Goal: Task Accomplishment & Management: Use online tool/utility

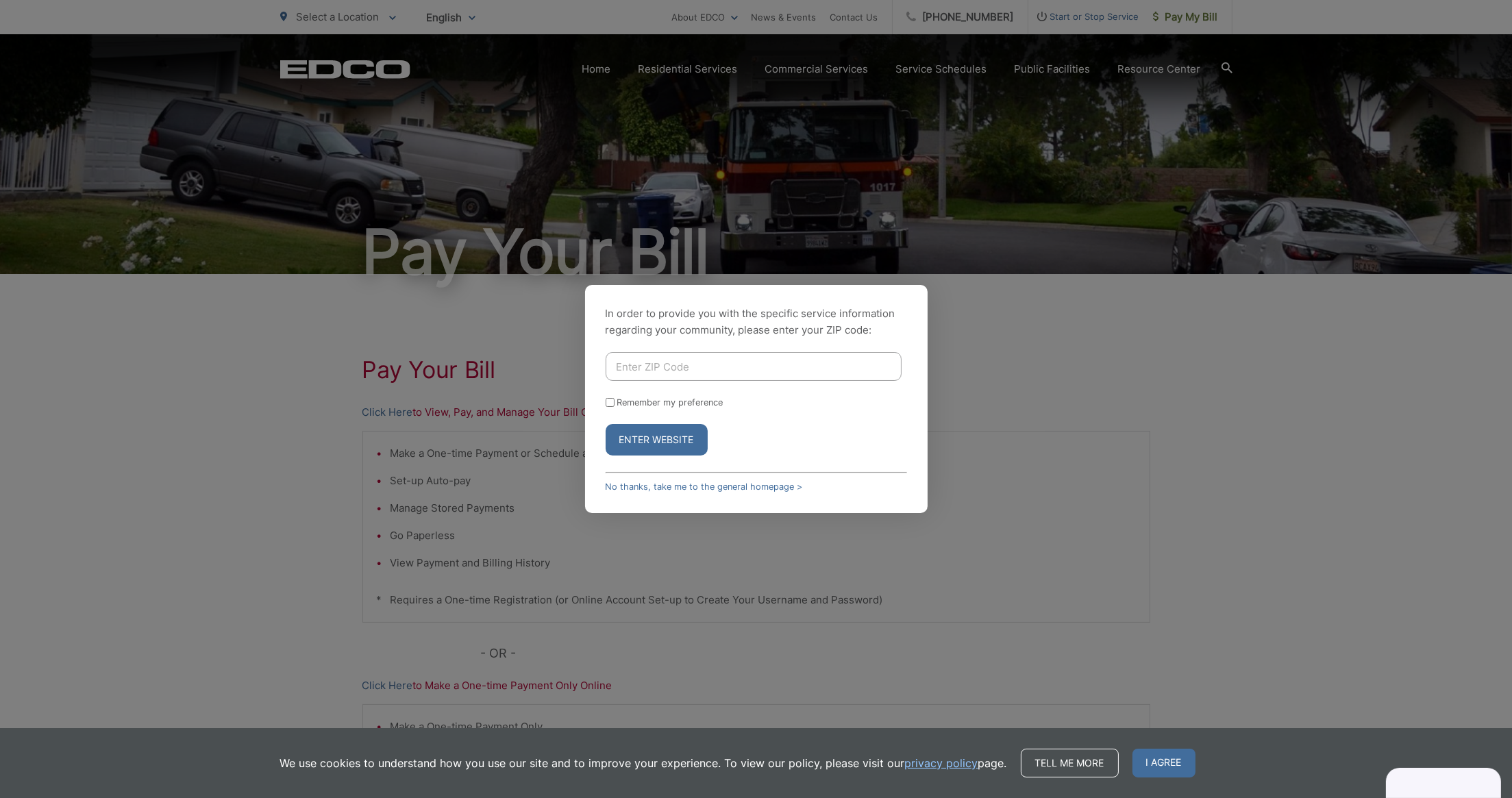
type input "92028"
click at [652, 440] on button "Enter Website" at bounding box center [656, 440] width 102 height 32
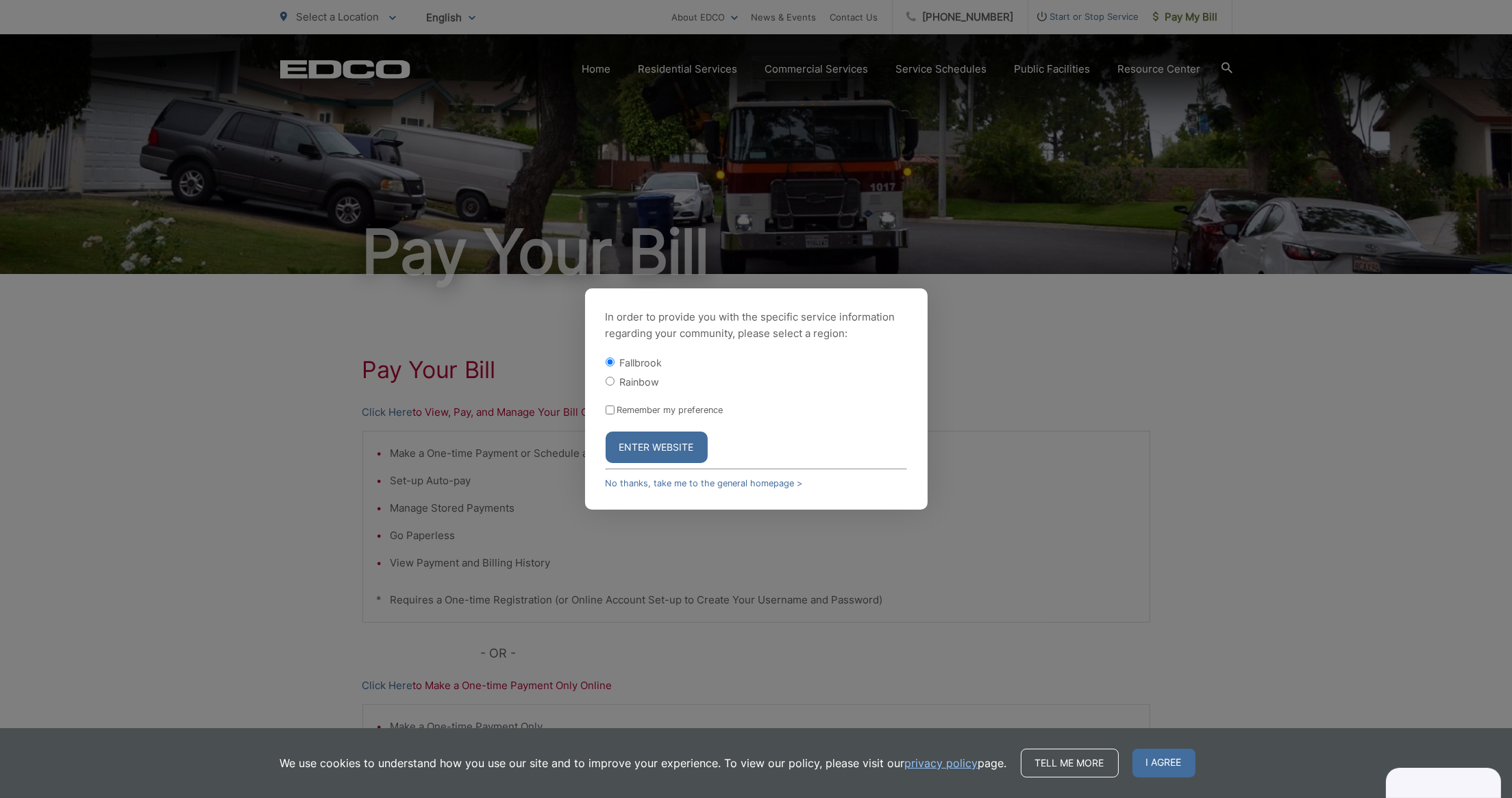
click at [652, 439] on button "Enter Website" at bounding box center [656, 447] width 102 height 32
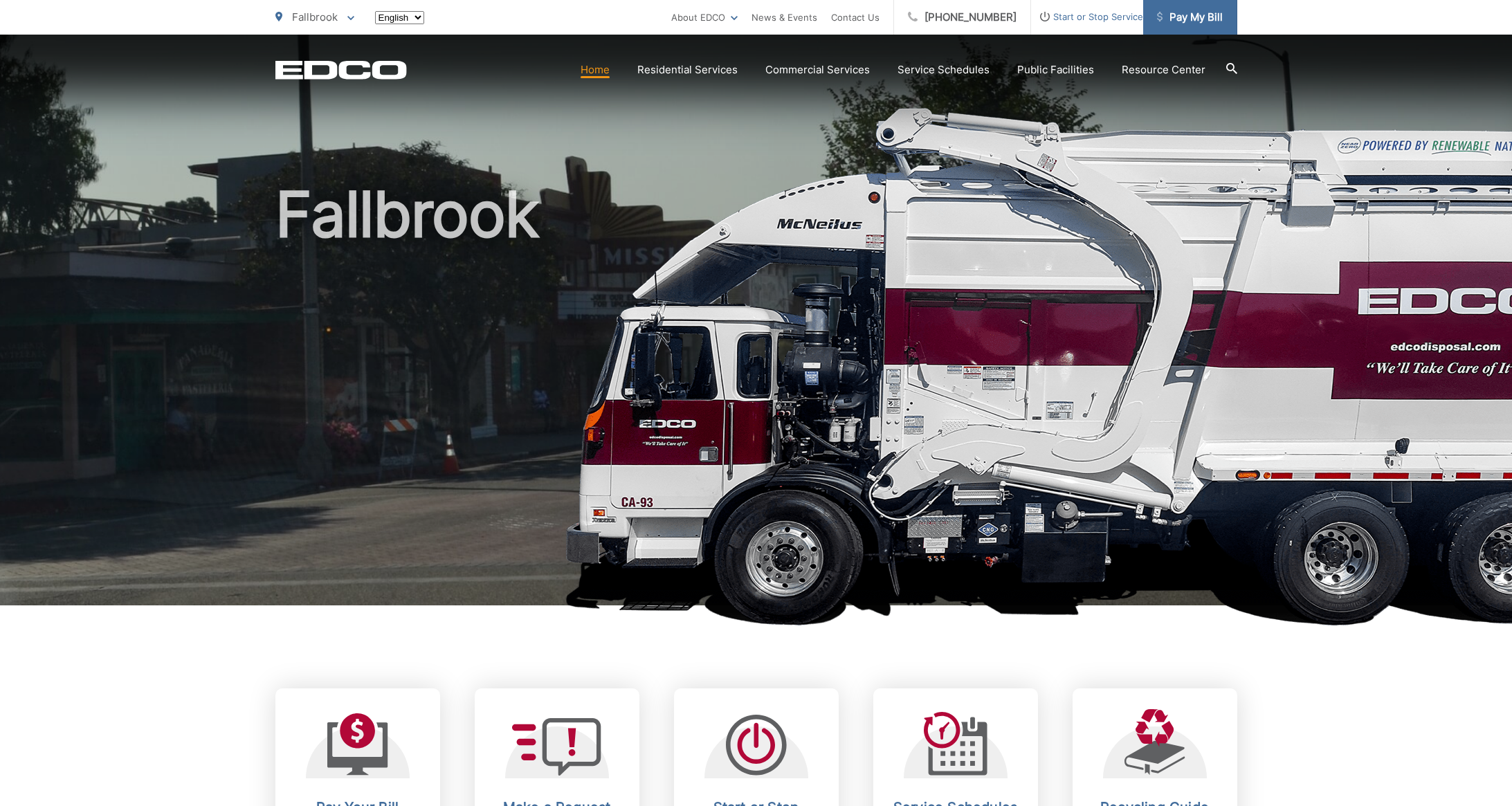
drag, startPoint x: 0, startPoint y: 0, endPoint x: 1166, endPoint y: 21, distance: 1166.2
click at [1166, 21] on span "Pay My Bill" at bounding box center [1190, 17] width 66 height 16
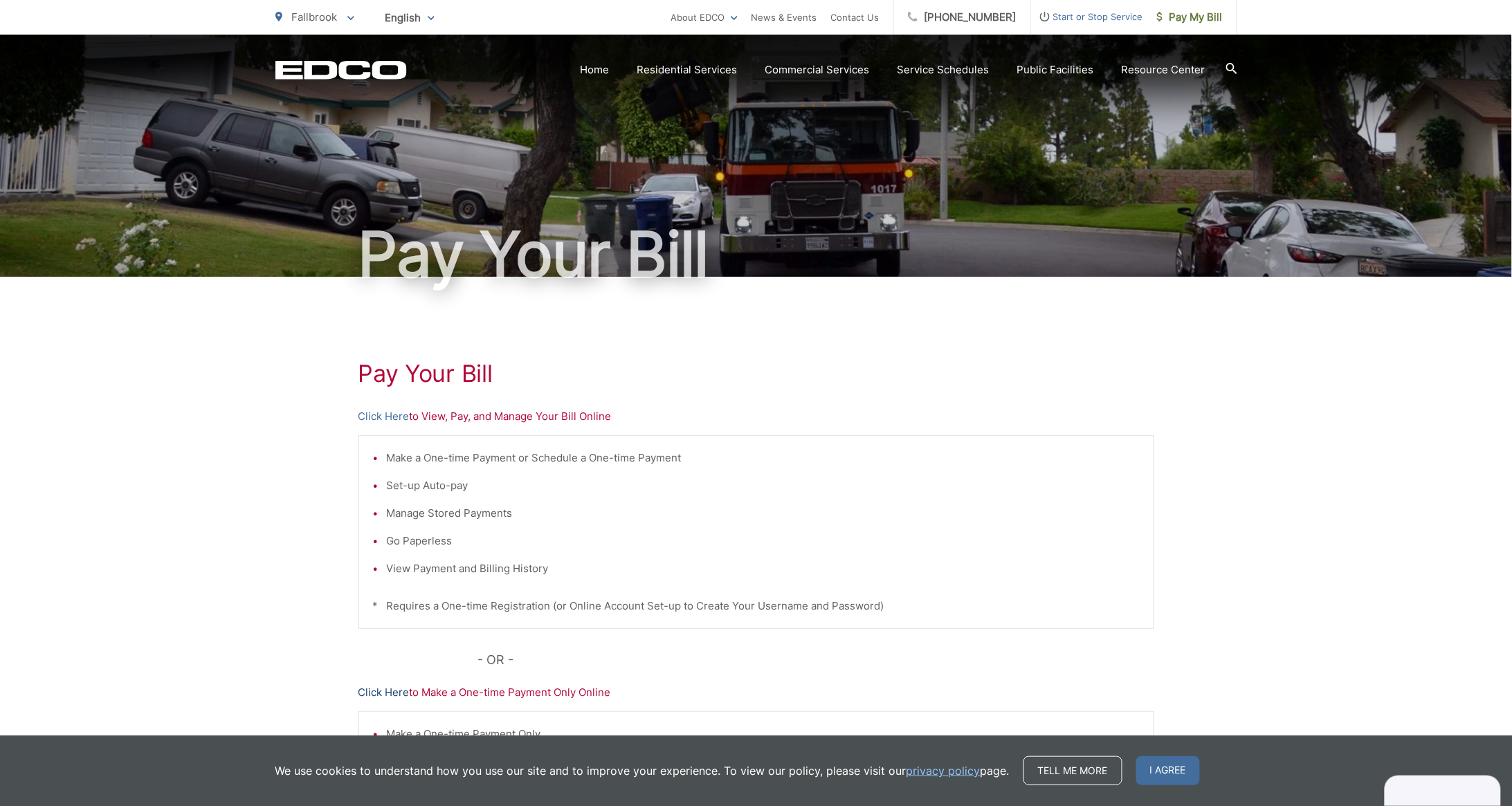
click at [378, 690] on link "Click Here" at bounding box center [384, 693] width 51 height 16
